Goal: Communication & Community: Answer question/provide support

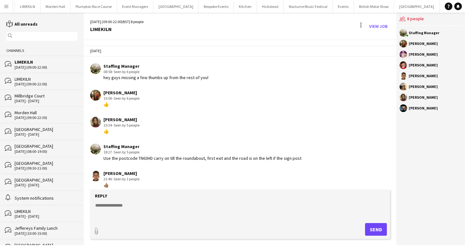
scroll to position [223, 0]
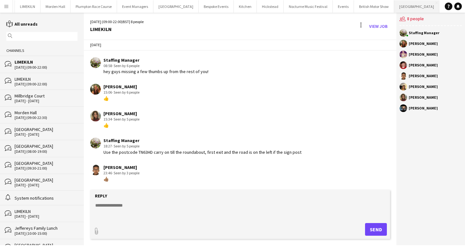
click at [394, 12] on button "[GEOGRAPHIC_DATA] Close" at bounding box center [416, 6] width 45 height 12
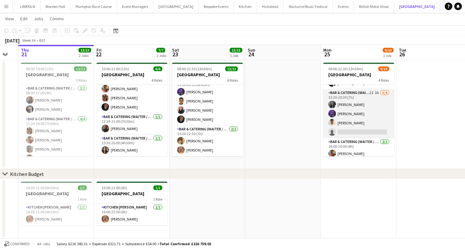
scroll to position [35, 0]
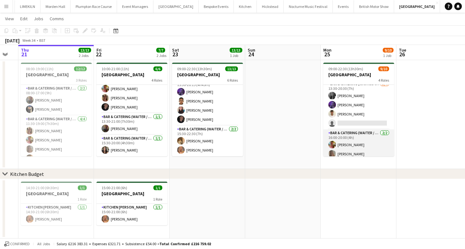
click at [365, 143] on app-card-role "Bar & Catering (Waiter / waitress) [DATE] 16:00-20:00 (4h) [PERSON_NAME] [PERSO…" at bounding box center [358, 144] width 71 height 31
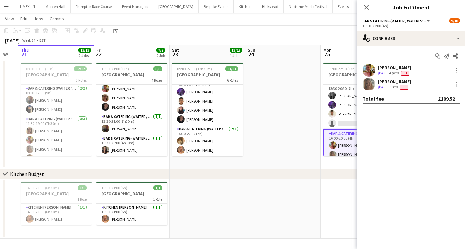
scroll to position [0, 289]
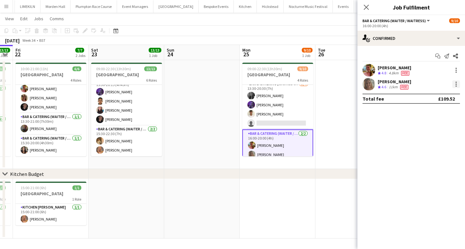
click at [457, 82] on div at bounding box center [456, 84] width 8 height 8
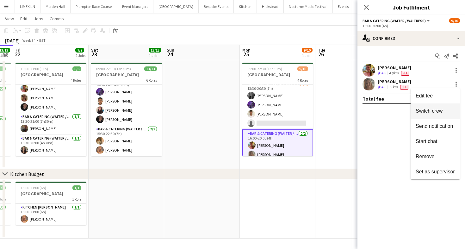
click at [428, 110] on span "Switch crew" at bounding box center [428, 110] width 27 height 5
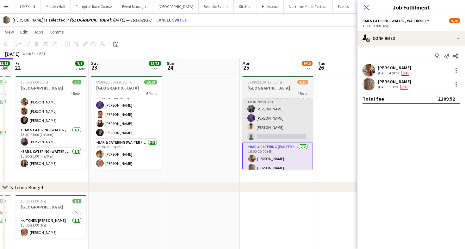
click at [257, 128] on app-card-role "Bar & Catering (Waiter / waitress) 2I 3A [DATE] 13:30-20:30 (7h) [PERSON_NAME] …" at bounding box center [277, 118] width 71 height 49
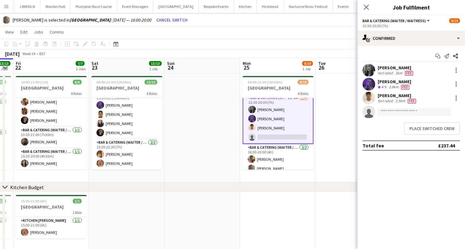
scroll to position [36, 0]
click at [418, 129] on button "Place switched crew" at bounding box center [432, 128] width 56 height 13
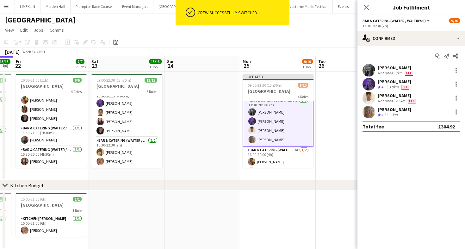
scroll to position [11, 0]
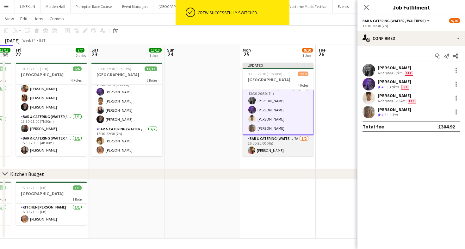
click at [269, 147] on app-card-role "Bar & Catering (Waiter / waitress) 7A [DATE] 16:00-20:00 (4h) [PERSON_NAME] sin…" at bounding box center [277, 150] width 71 height 31
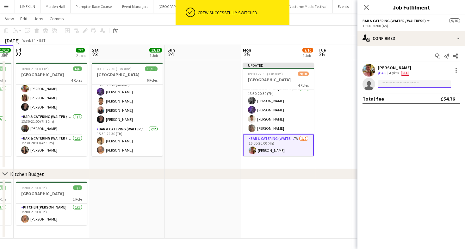
click at [387, 85] on input at bounding box center [413, 84] width 73 height 8
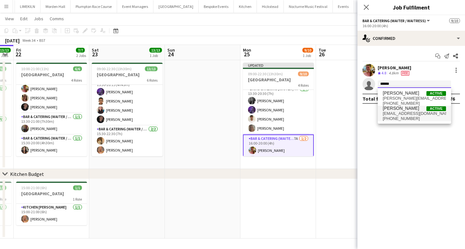
type input "******"
click at [406, 114] on span "[EMAIL_ADDRESS][DOMAIN_NAME]" at bounding box center [413, 113] width 63 height 5
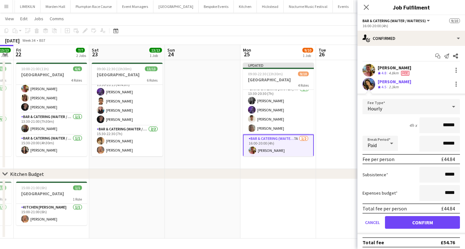
scroll to position [3, 0]
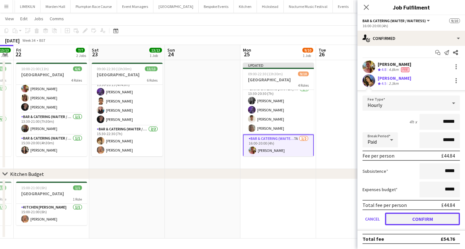
click at [410, 214] on button "Confirm" at bounding box center [422, 218] width 75 height 13
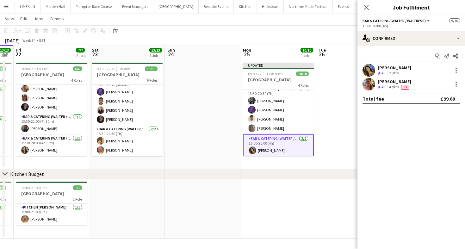
click at [339, 33] on app-toolbar "Copy Paste Paste Command V Paste with crew Command Shift V Paste linked Job [GE…" at bounding box center [232, 30] width 465 height 11
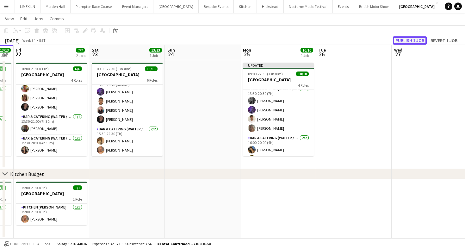
click at [410, 37] on button "Publish 1 job" at bounding box center [409, 40] width 34 height 8
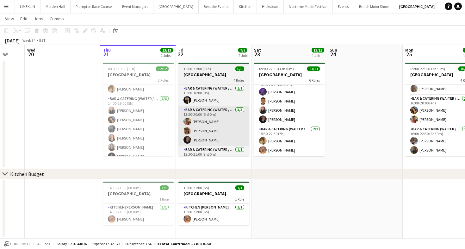
scroll to position [76, 0]
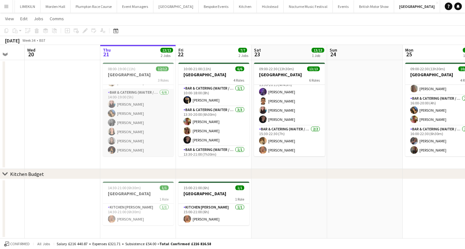
click at [146, 145] on app-card-role "Bar & Catering (Waiter / waitress) [DATE] 14:00-19:00 (5h) [PERSON_NAME] [PERSO…" at bounding box center [138, 122] width 71 height 67
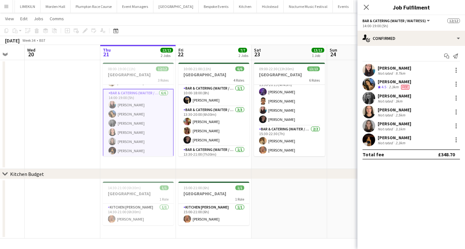
click at [389, 123] on div "[PERSON_NAME]" at bounding box center [393, 124] width 33 height 6
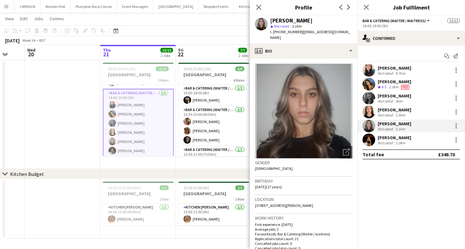
click at [396, 106] on div "[PERSON_NAME] Not rated 2.5km" at bounding box center [410, 112] width 107 height 13
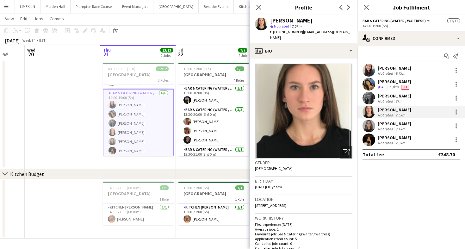
click at [198, 43] on div "[DATE] Week 34 • BST" at bounding box center [232, 40] width 465 height 9
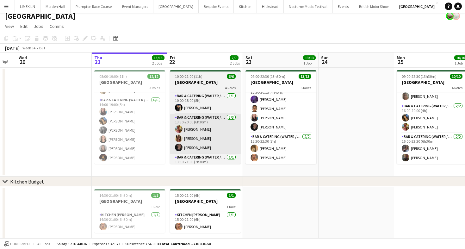
scroll to position [8, 0]
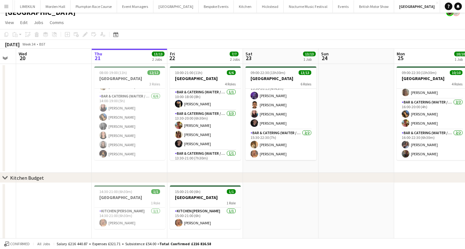
click at [296, 109] on app-card-role "Bar & Catering (Waiter / waitress) [DATE] 15:30-20:15 (4h45m) [PERSON_NAME] [PE…" at bounding box center [280, 104] width 71 height 49
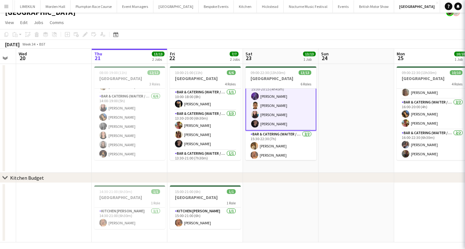
scroll to position [122, 0]
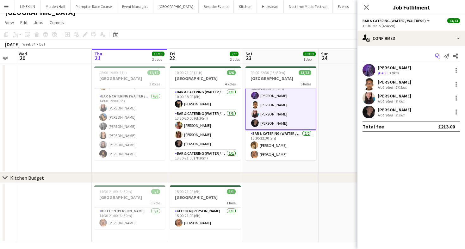
click at [438, 56] on icon "Start chat" at bounding box center [437, 55] width 5 height 5
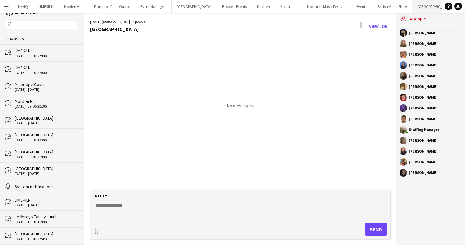
click at [412, 7] on button "[GEOGRAPHIC_DATA] Close" at bounding box center [434, 6] width 45 height 12
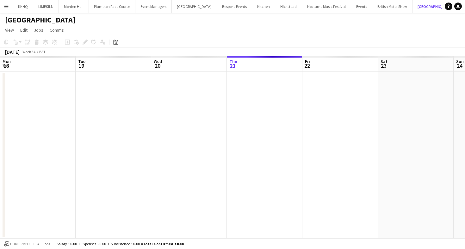
scroll to position [0, 151]
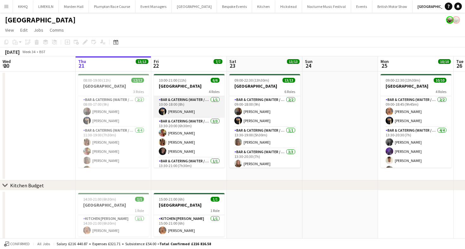
click at [183, 106] on app-card-role "Bar & Catering (Waiter / waitress) [DATE] 10:00-18:00 (8h) [PERSON_NAME]" at bounding box center [189, 106] width 71 height 21
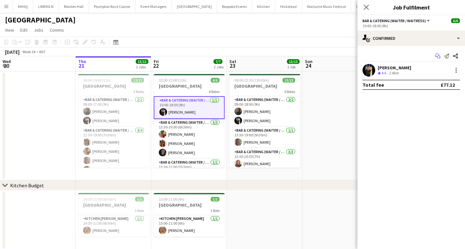
click at [439, 56] on icon "Start chat" at bounding box center [437, 55] width 5 height 5
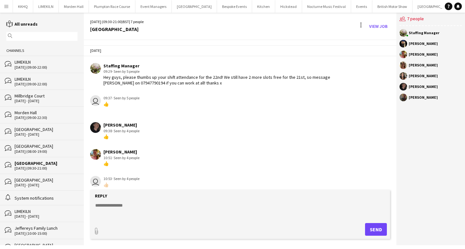
scroll to position [11, 0]
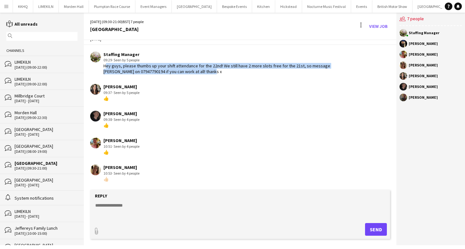
drag, startPoint x: 102, startPoint y: 66, endPoint x: 206, endPoint y: 72, distance: 103.8
click at [206, 72] on div "Staffing Manager 09:29 · Seen by 5 people Hey guys, please thumbs up your shift…" at bounding box center [215, 63] width 250 height 23
copy div "Hey guys, please thumbs up your shift attendance for the 22nd! We still have 2 …"
click at [412, 6] on button "[GEOGRAPHIC_DATA] Close" at bounding box center [434, 6] width 45 height 12
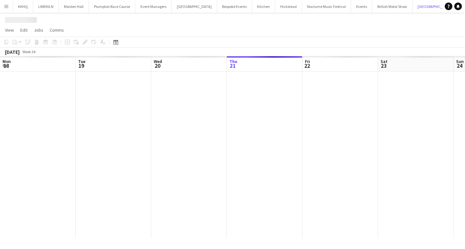
scroll to position [0, 151]
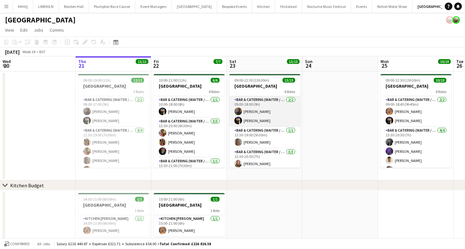
click at [279, 103] on app-card-role "Bar & Catering (Waiter / waitress) [DATE] 09:00-18:00 (9h) [PERSON_NAME]" at bounding box center [264, 111] width 71 height 31
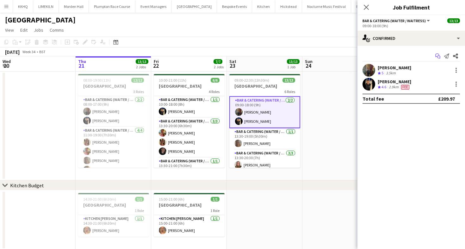
click at [435, 56] on icon at bounding box center [437, 54] width 4 height 3
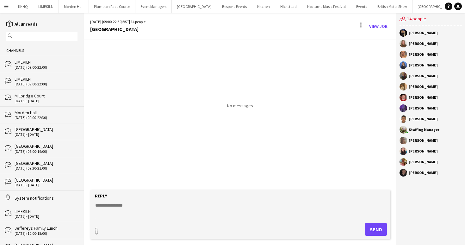
click at [147, 199] on form "Reply paperclip Send" at bounding box center [240, 214] width 300 height 49
click at [122, 209] on textarea at bounding box center [240, 210] width 293 height 16
paste textarea "**********"
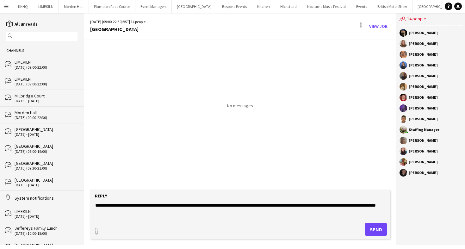
drag, startPoint x: 129, startPoint y: 205, endPoint x: 195, endPoint y: 205, distance: 66.0
click at [195, 205] on textarea "**********" at bounding box center [240, 210] width 293 height 16
click at [198, 205] on textarea "**********" at bounding box center [240, 210] width 293 height 16
click at [202, 206] on textarea "**********" at bounding box center [240, 210] width 293 height 16
click at [204, 206] on textarea "**********" at bounding box center [240, 210] width 293 height 16
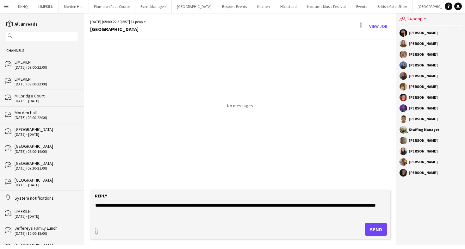
drag, startPoint x: 211, startPoint y: 205, endPoint x: 293, endPoint y: 205, distance: 82.5
click at [293, 205] on textarea "**********" at bounding box center [240, 210] width 293 height 16
drag, startPoint x: 306, startPoint y: 206, endPoint x: 355, endPoint y: 207, distance: 49.0
click at [355, 207] on textarea "**********" at bounding box center [240, 210] width 293 height 16
click at [324, 207] on textarea "**********" at bounding box center [240, 210] width 293 height 16
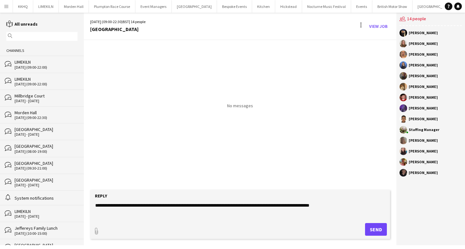
drag, startPoint x: 123, startPoint y: 206, endPoint x: 223, endPoint y: 209, distance: 100.2
click at [223, 209] on textarea "**********" at bounding box center [240, 210] width 293 height 16
type textarea "**********"
click at [376, 229] on button "Send" at bounding box center [376, 229] width 22 height 13
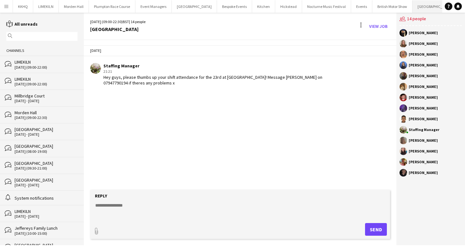
click at [412, 8] on button "[GEOGRAPHIC_DATA] Close" at bounding box center [434, 6] width 45 height 12
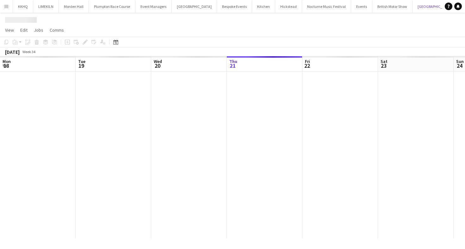
scroll to position [0, 151]
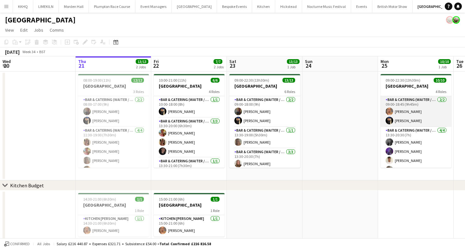
click at [415, 116] on app-card-role "Bar & Catering (Waiter / waitress) [DATE] 09:00-18:45 (9h45m) [PERSON_NAME] [PE…" at bounding box center [415, 111] width 71 height 31
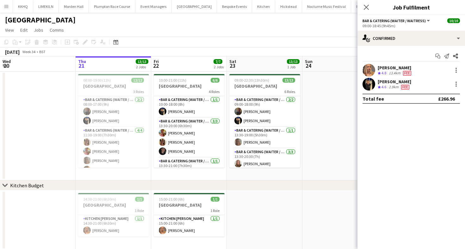
click at [440, 60] on div "Start chat Send notification Share" at bounding box center [410, 56] width 97 height 10
click at [437, 56] on icon at bounding box center [438, 57] width 3 height 3
click at [436, 57] on icon "Start chat" at bounding box center [437, 55] width 5 height 5
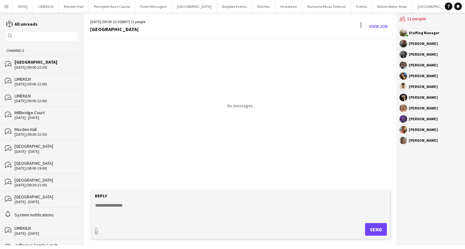
click at [41, 161] on div "[GEOGRAPHIC_DATA]" at bounding box center [46, 163] width 63 height 6
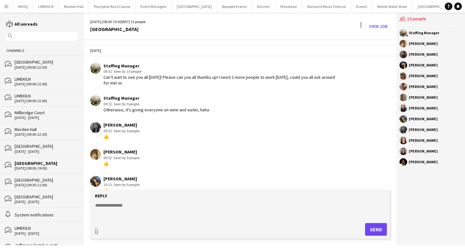
click at [36, 183] on div "[DATE] (09:30-21:00)" at bounding box center [46, 185] width 63 height 4
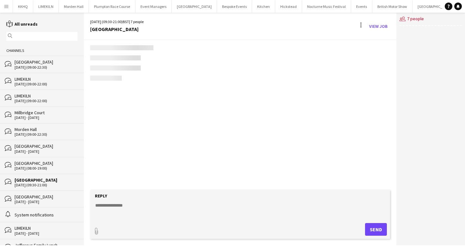
scroll to position [11, 0]
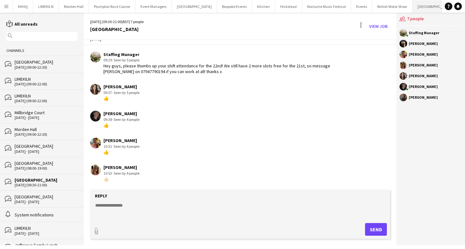
click at [412, 8] on button "[GEOGRAPHIC_DATA] Close" at bounding box center [434, 6] width 45 height 12
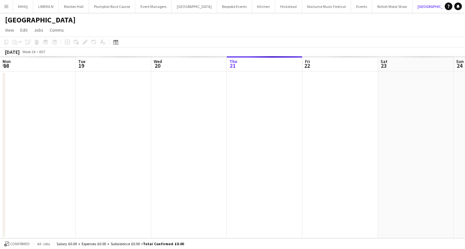
scroll to position [0, 151]
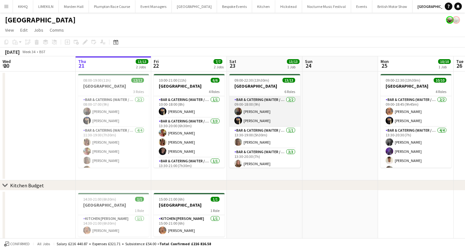
click at [263, 108] on app-card-role "Bar & Catering (Waiter / waitress) [DATE] 09:00-18:00 (9h) [PERSON_NAME]" at bounding box center [264, 111] width 71 height 31
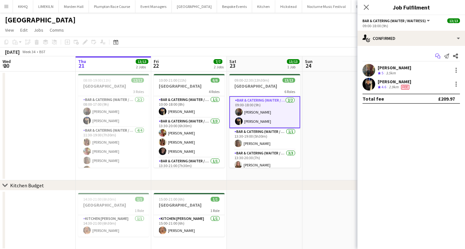
click at [435, 57] on icon "Start chat" at bounding box center [437, 55] width 5 height 5
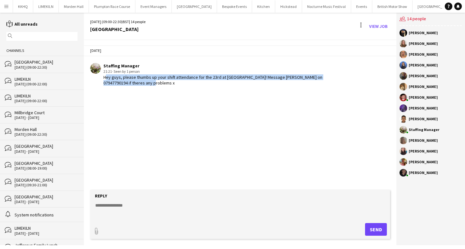
drag, startPoint x: 101, startPoint y: 77, endPoint x: 131, endPoint y: 87, distance: 32.0
click at [132, 87] on app-chat-message "Staffing Manager 21:21 · Seen by 1 person Hey guys, please thumbs up your shift…" at bounding box center [240, 74] width 312 height 29
copy div "Hey guys, please thumbs up your shift attendance for the 23rd at [GEOGRAPHIC_DA…"
click at [412, 4] on button "[GEOGRAPHIC_DATA] Close" at bounding box center [434, 6] width 45 height 12
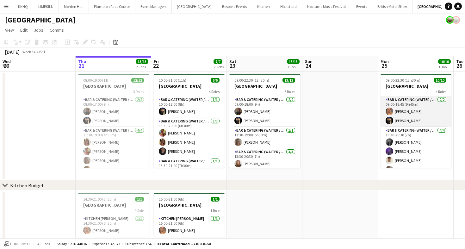
click at [424, 99] on app-card-role "Bar & Catering (Waiter / waitress) [DATE] 09:00-18:45 (9h45m) [PERSON_NAME] [PE…" at bounding box center [415, 111] width 71 height 31
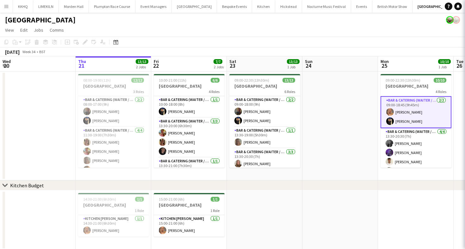
scroll to position [0, 151]
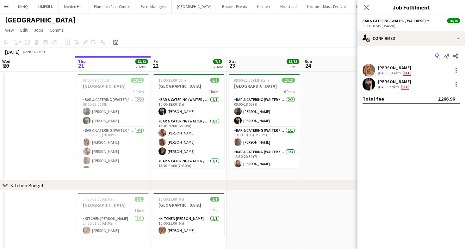
click at [437, 54] on icon at bounding box center [437, 54] width 4 height 3
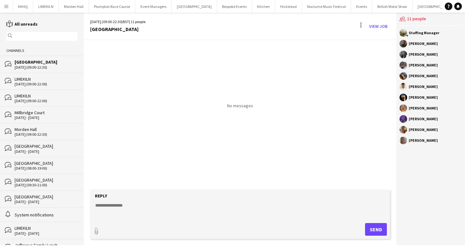
click at [150, 210] on textarea at bounding box center [240, 210] width 293 height 16
paste textarea "**********"
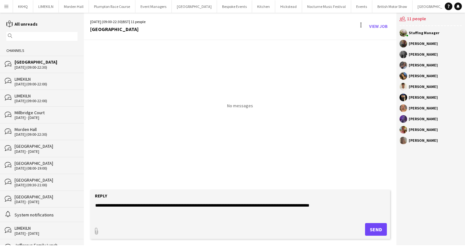
click at [205, 204] on textarea "**********" at bounding box center [240, 210] width 293 height 16
click at [332, 214] on textarea "**********" at bounding box center [240, 210] width 293 height 16
click at [204, 207] on textarea "**********" at bounding box center [240, 210] width 293 height 16
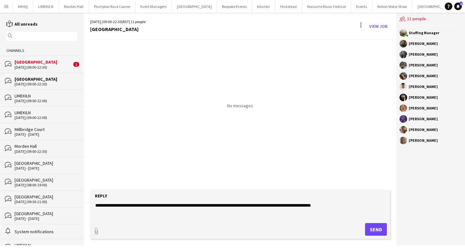
type textarea "**********"
click at [372, 229] on button "Send" at bounding box center [376, 229] width 22 height 13
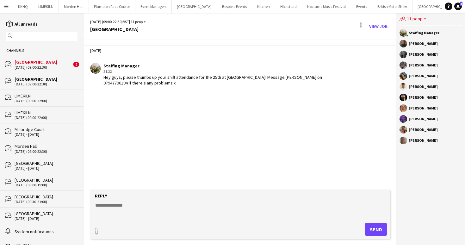
click at [43, 71] on div "bubbles [PERSON_NAME] [DATE] (09:00-22:30) 2" at bounding box center [42, 64] width 84 height 17
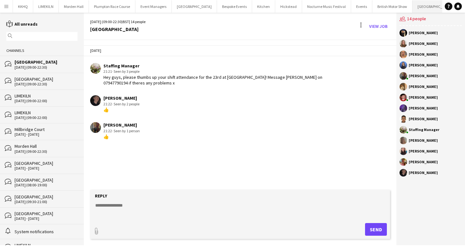
click at [413, 9] on button "[GEOGRAPHIC_DATA] Close" at bounding box center [434, 6] width 45 height 12
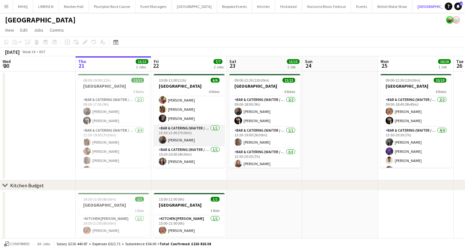
scroll to position [19, 0]
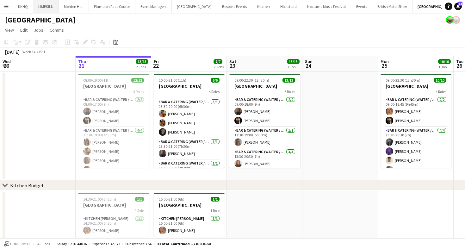
click at [167, 43] on app-toolbar "Copy Paste Paste Command V Paste with crew Command Shift V Paste linked Job [GE…" at bounding box center [232, 42] width 465 height 11
click at [43, 7] on button "LIMEKILN Close" at bounding box center [46, 6] width 26 height 12
click at [46, 8] on button "LIMEKILN Close" at bounding box center [46, 6] width 26 height 12
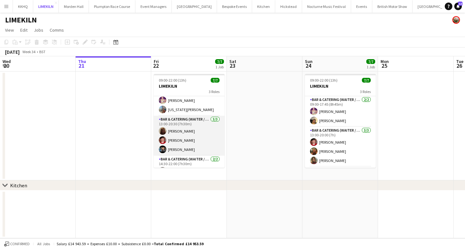
scroll to position [30, 0]
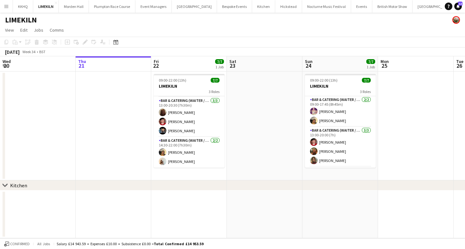
click at [378, 33] on app-page-menu "View Day view expanded Day view collapsed Month view Date picker Jump to [DATE]…" at bounding box center [232, 31] width 465 height 12
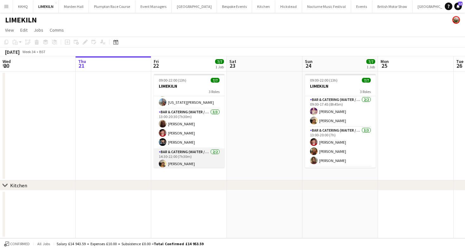
scroll to position [0, 0]
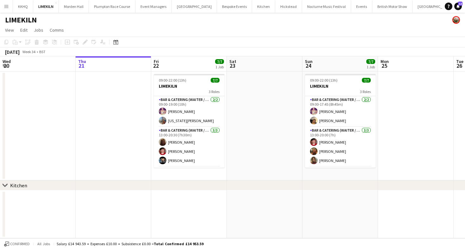
click at [310, 31] on app-page-menu "View Day view expanded Day view collapsed Month view Date picker Jump to [DATE]…" at bounding box center [232, 31] width 465 height 12
